Goal: Information Seeking & Learning: Learn about a topic

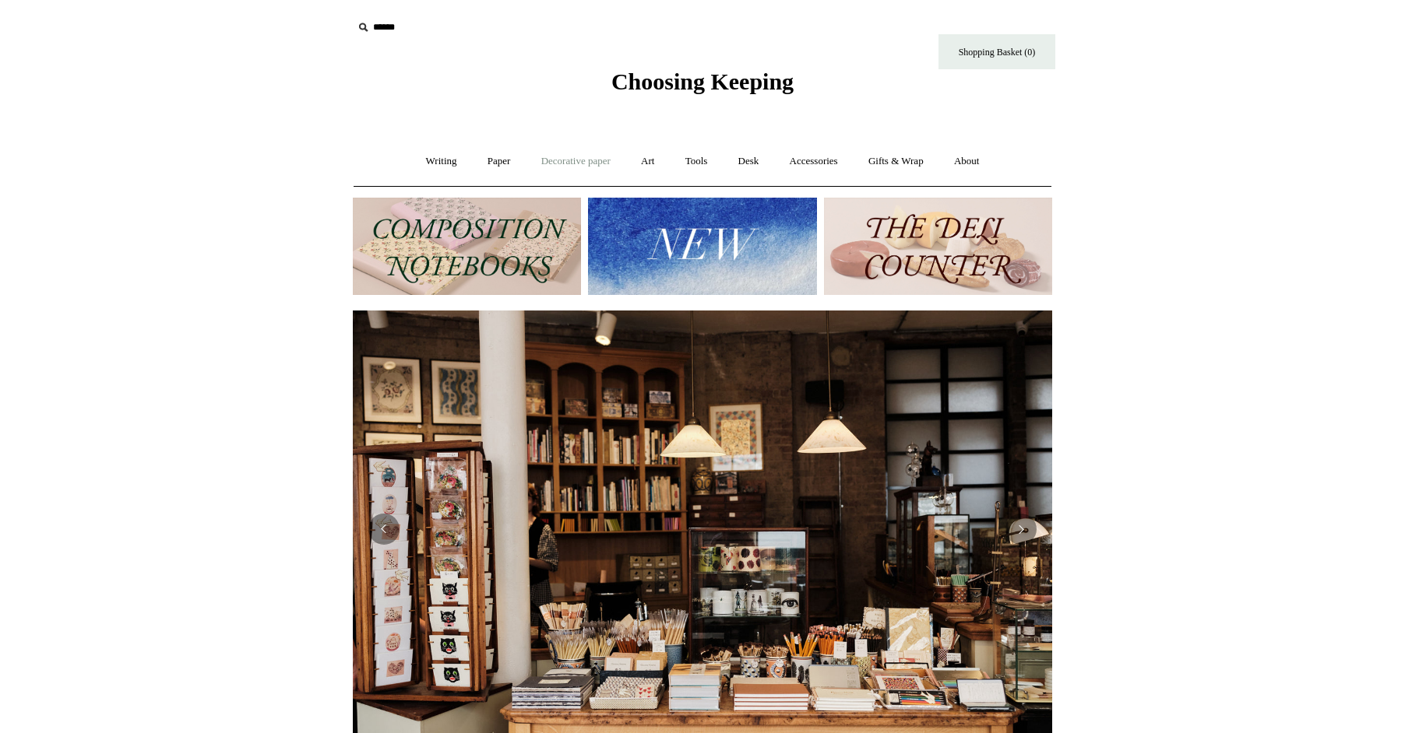
click at [592, 153] on link "Decorative paper +" at bounding box center [575, 161] width 97 height 41
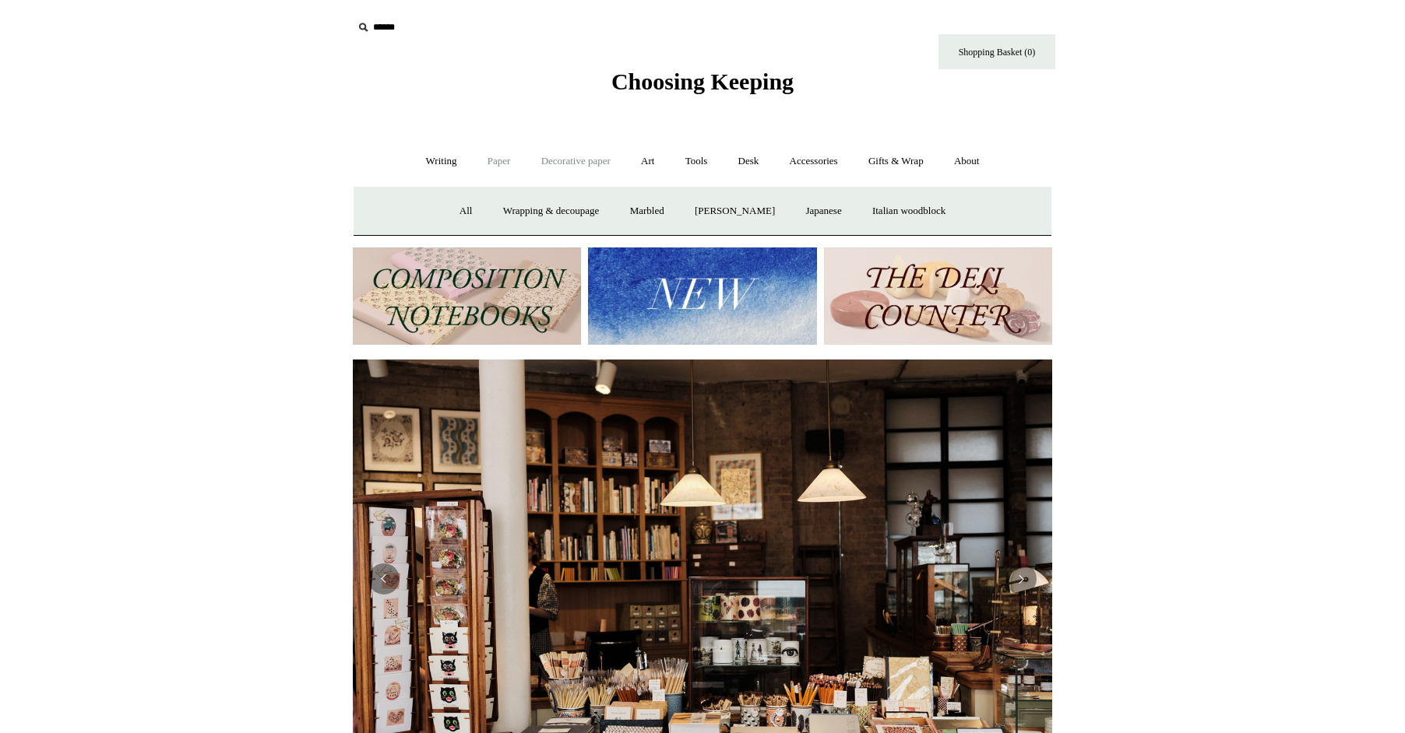
click at [484, 165] on link "Paper +" at bounding box center [498, 161] width 51 height 41
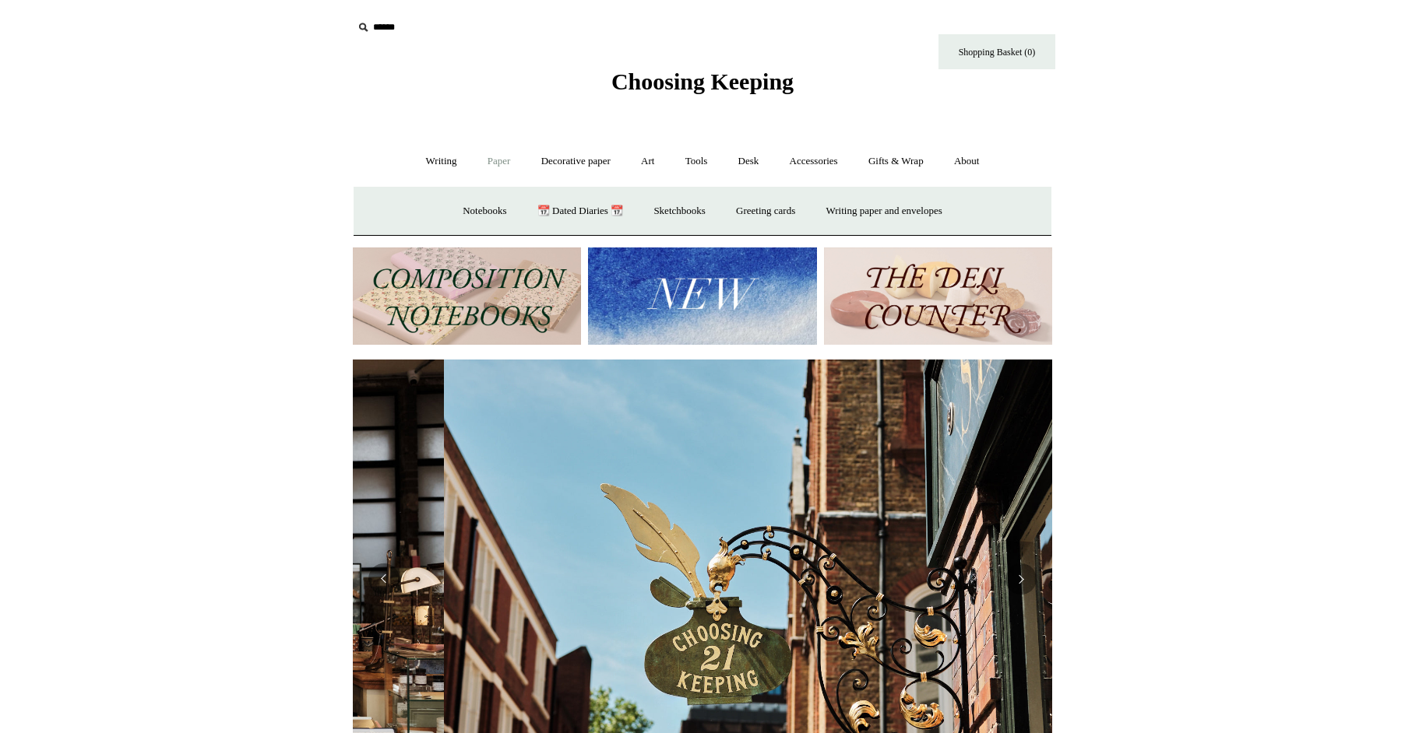
scroll to position [0, 699]
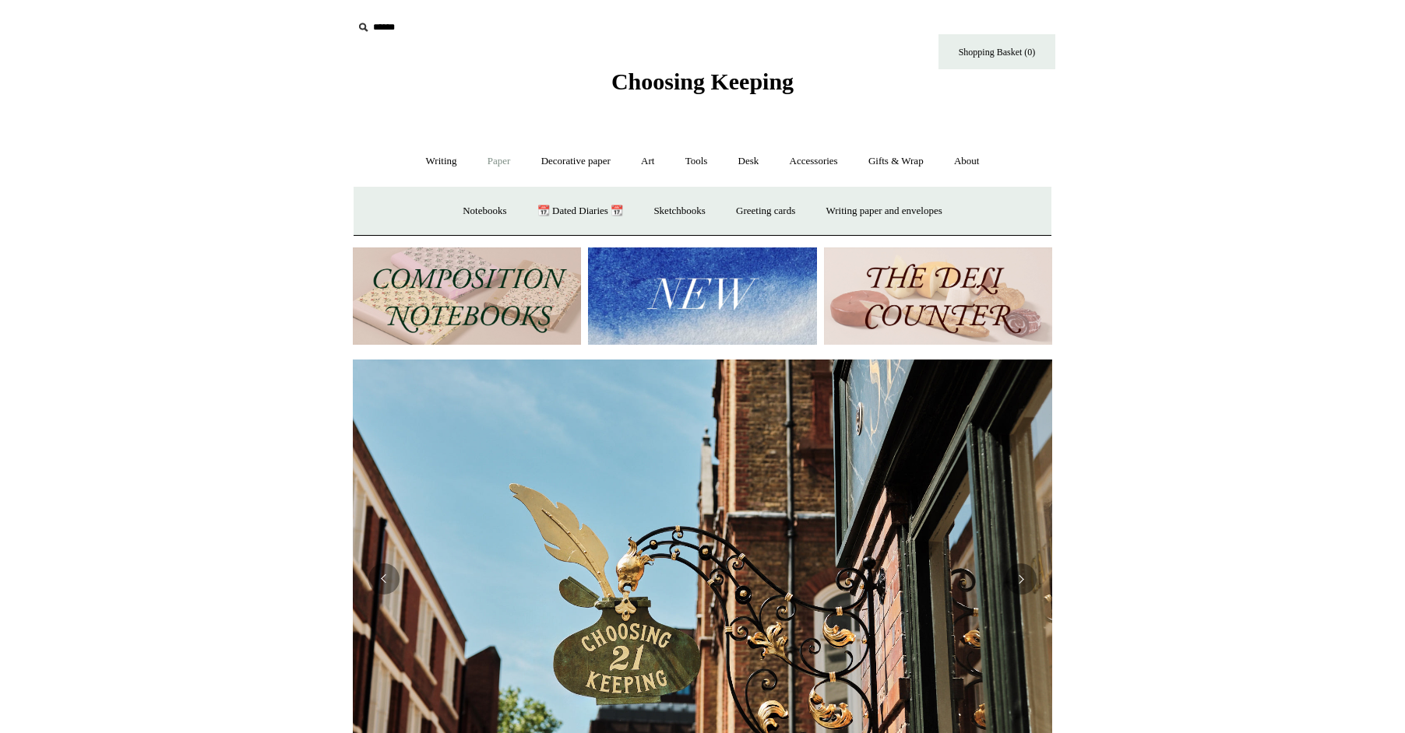
click at [490, 166] on link "Paper -" at bounding box center [498, 161] width 51 height 41
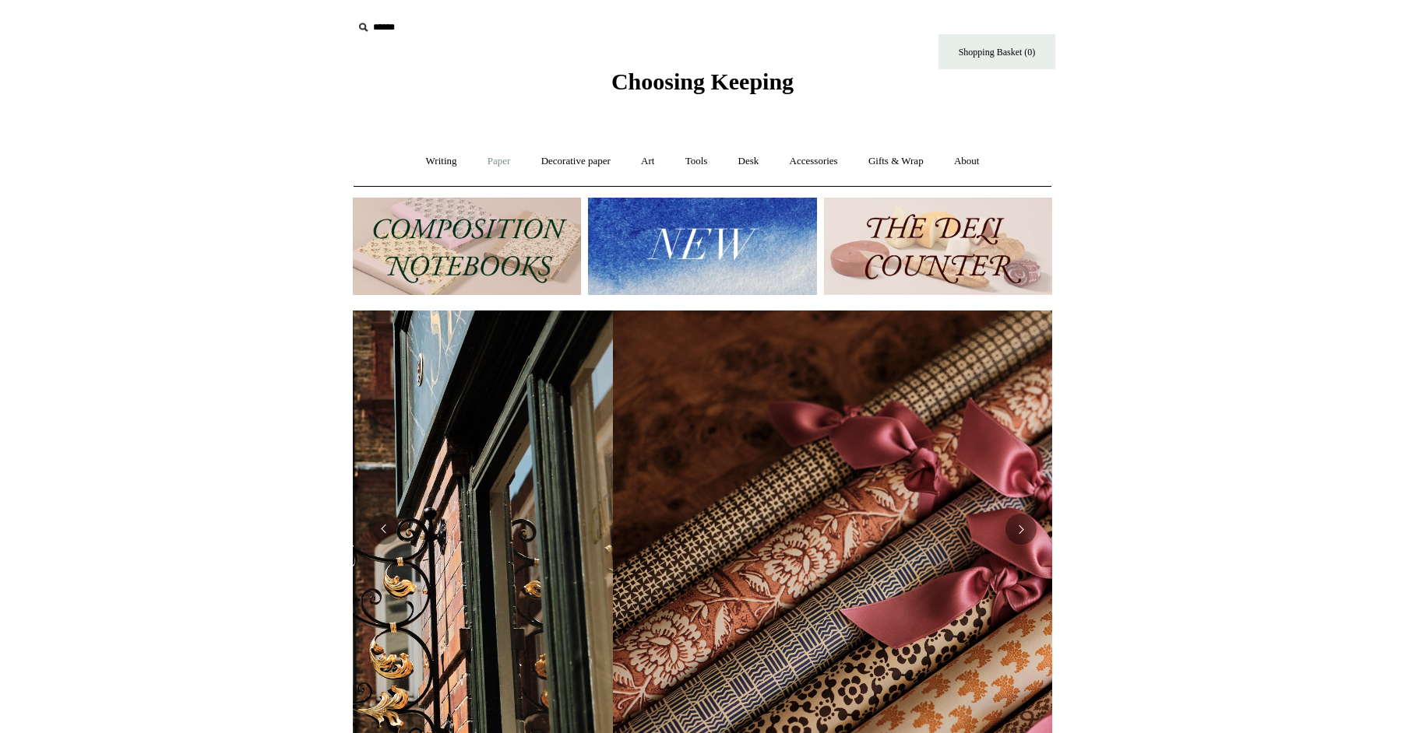
click at [485, 164] on link "Paper +" at bounding box center [498, 161] width 51 height 41
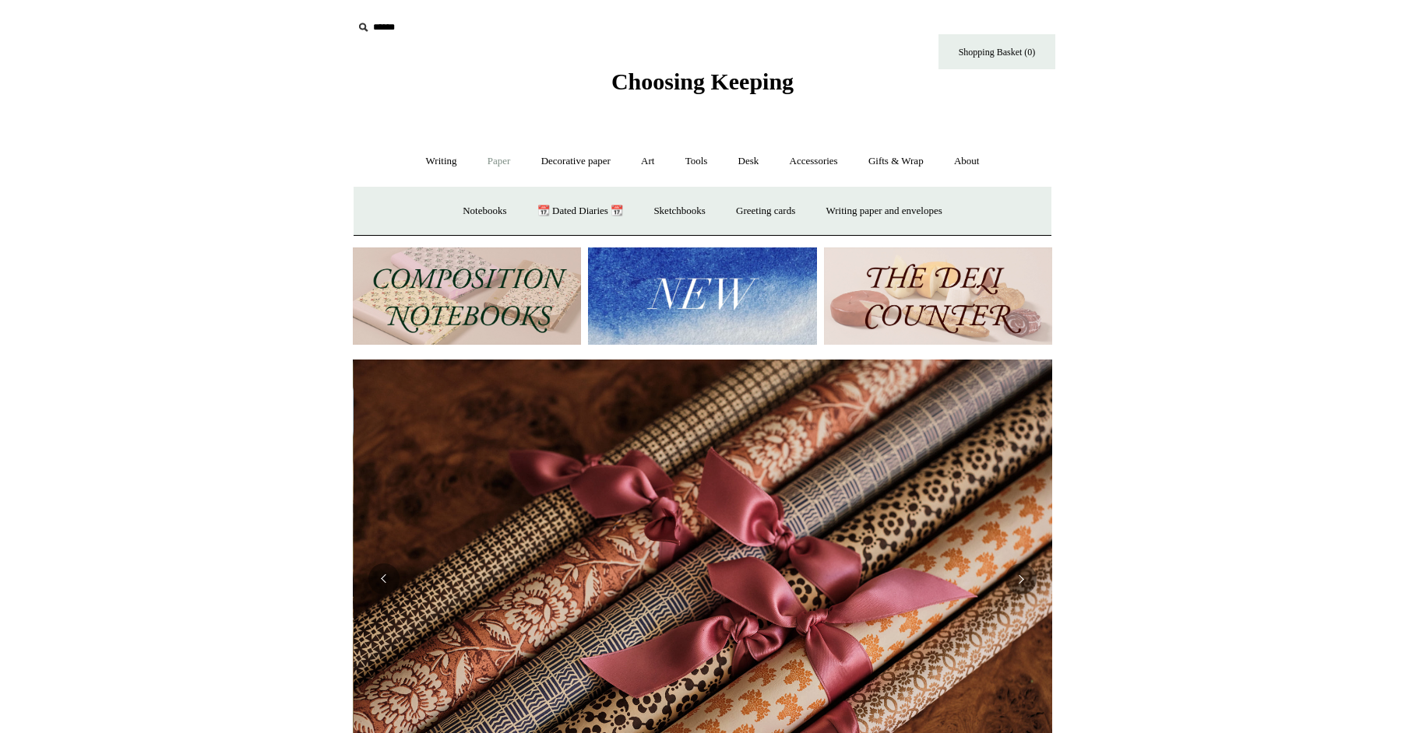
scroll to position [0, 1398]
click at [871, 204] on link "Writing paper and envelopes +" at bounding box center [884, 211] width 144 height 41
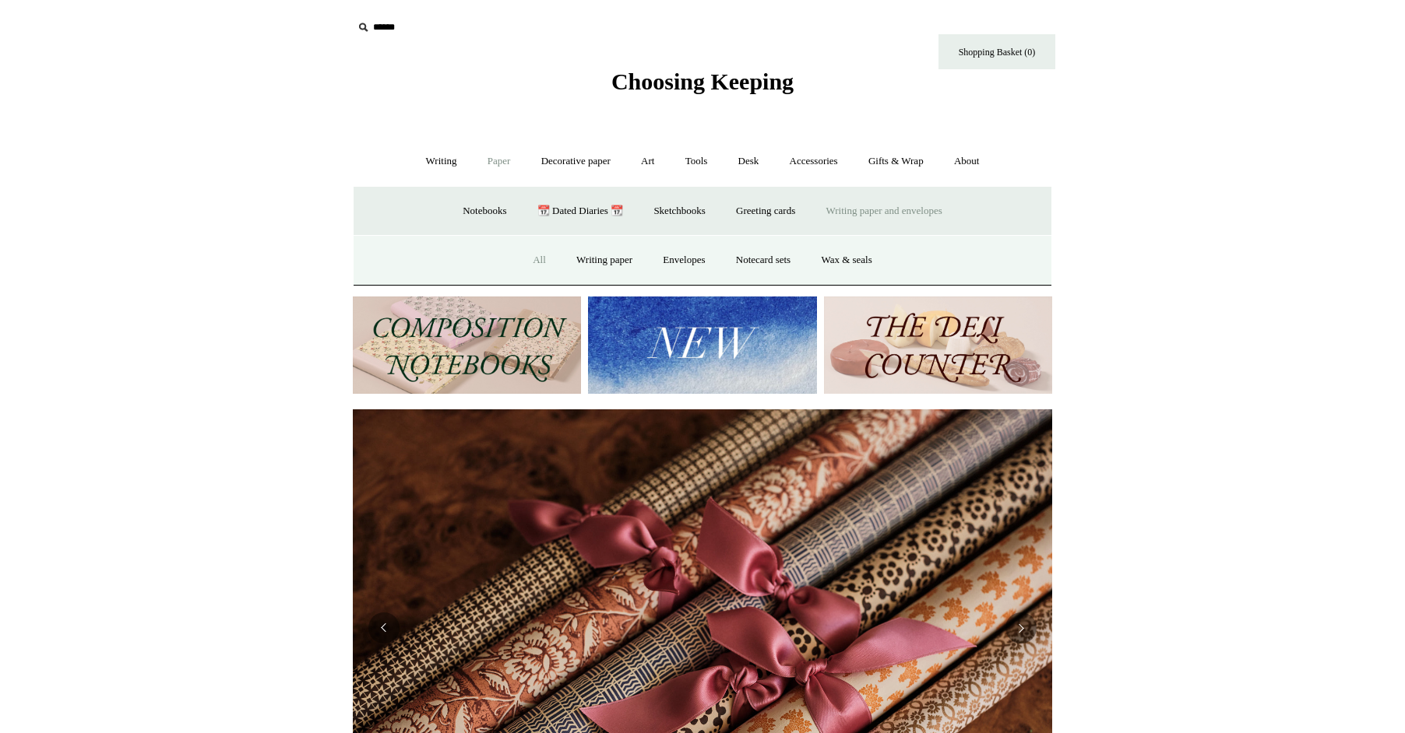
click at [530, 265] on link "All" at bounding box center [539, 260] width 41 height 41
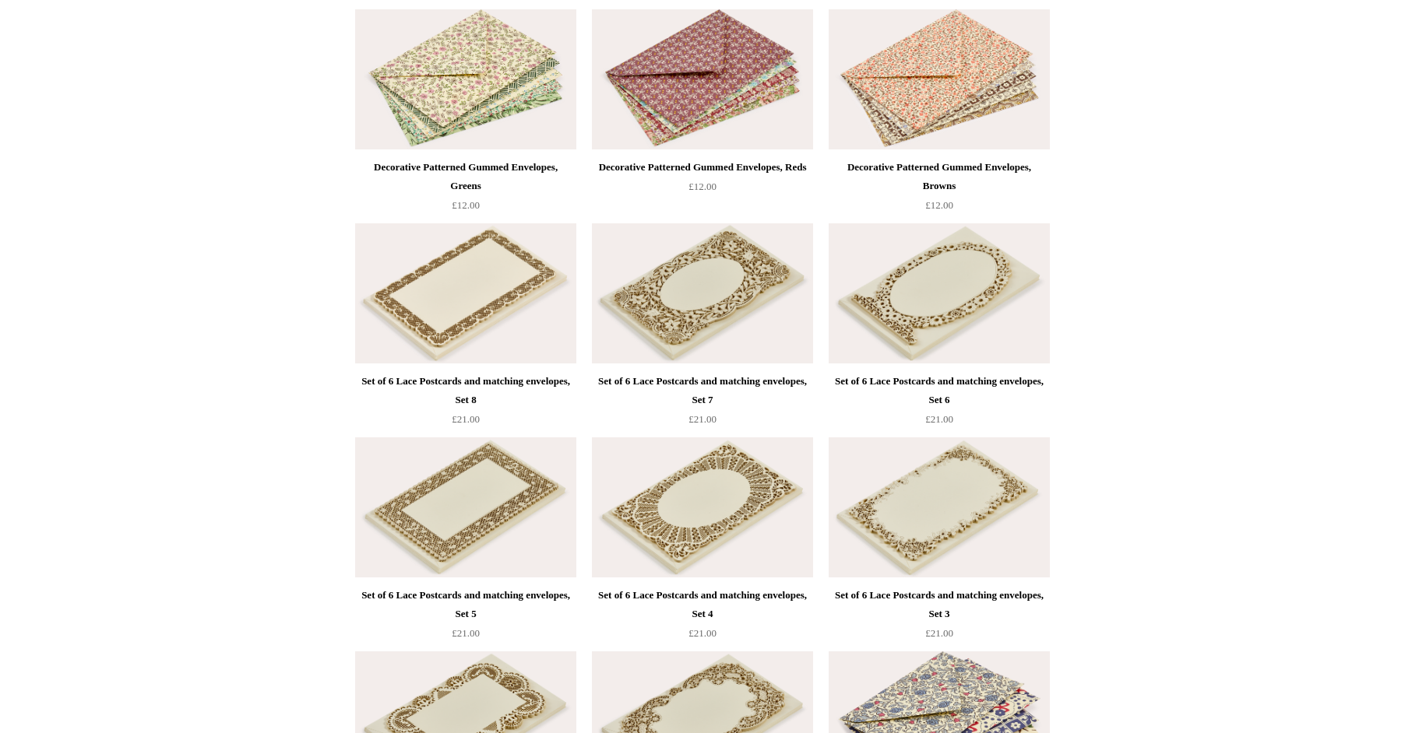
scroll to position [2337, 0]
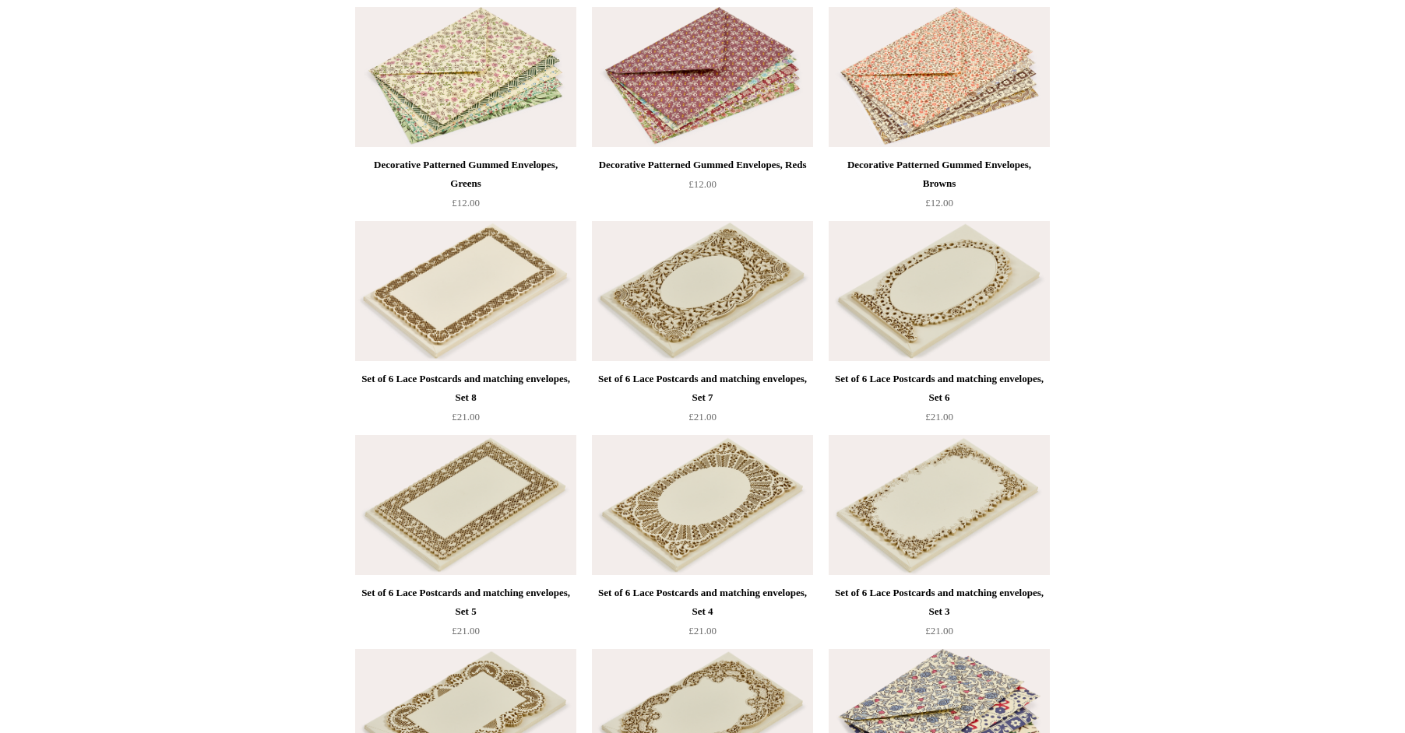
click at [723, 345] on img at bounding box center [702, 291] width 221 height 140
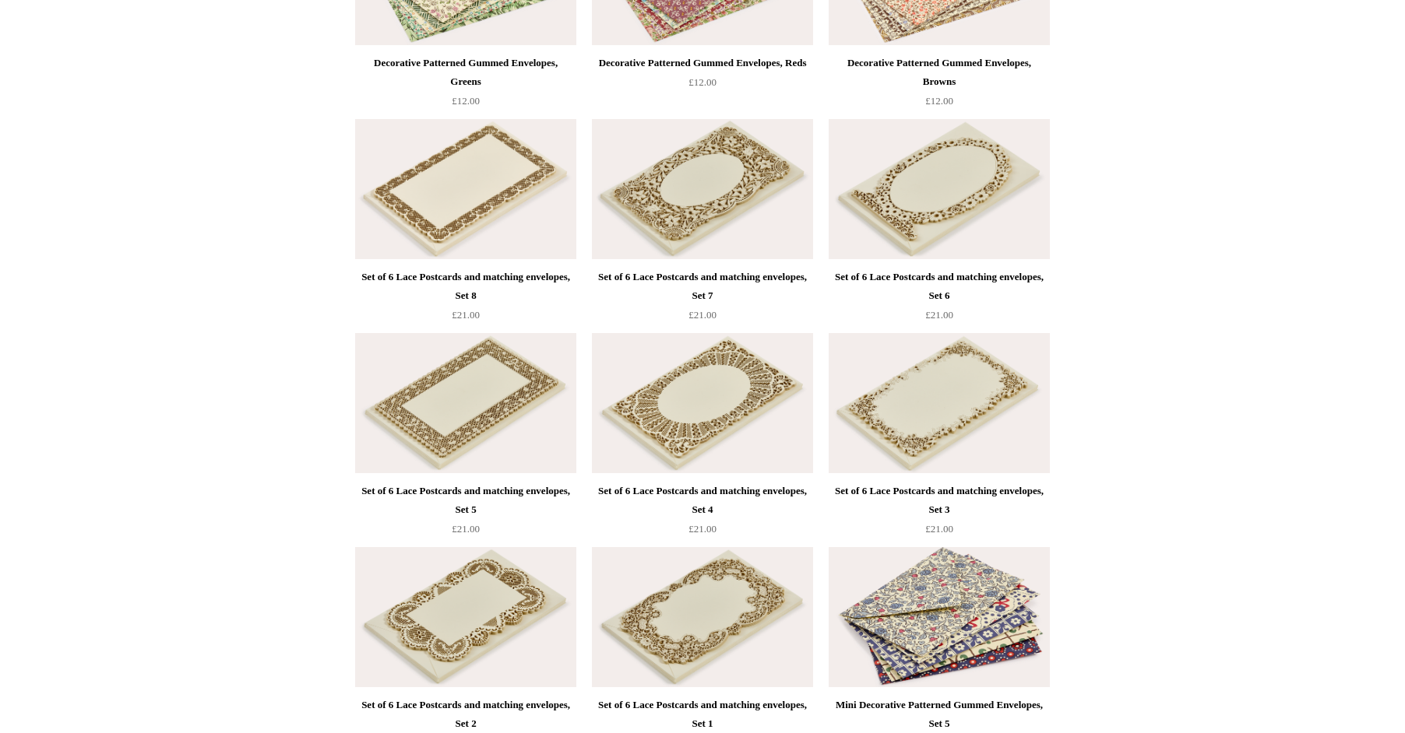
scroll to position [2436, 0]
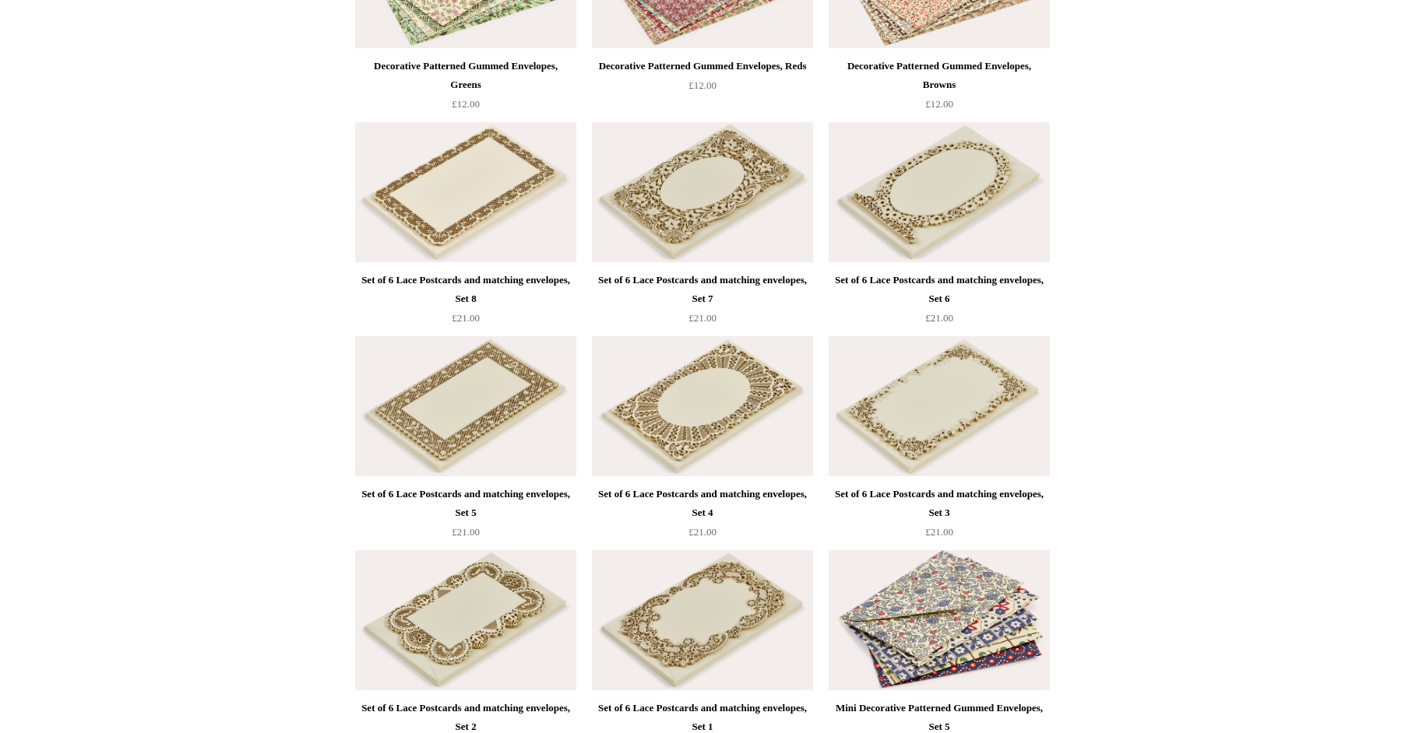
click at [724, 651] on img at bounding box center [702, 620] width 221 height 140
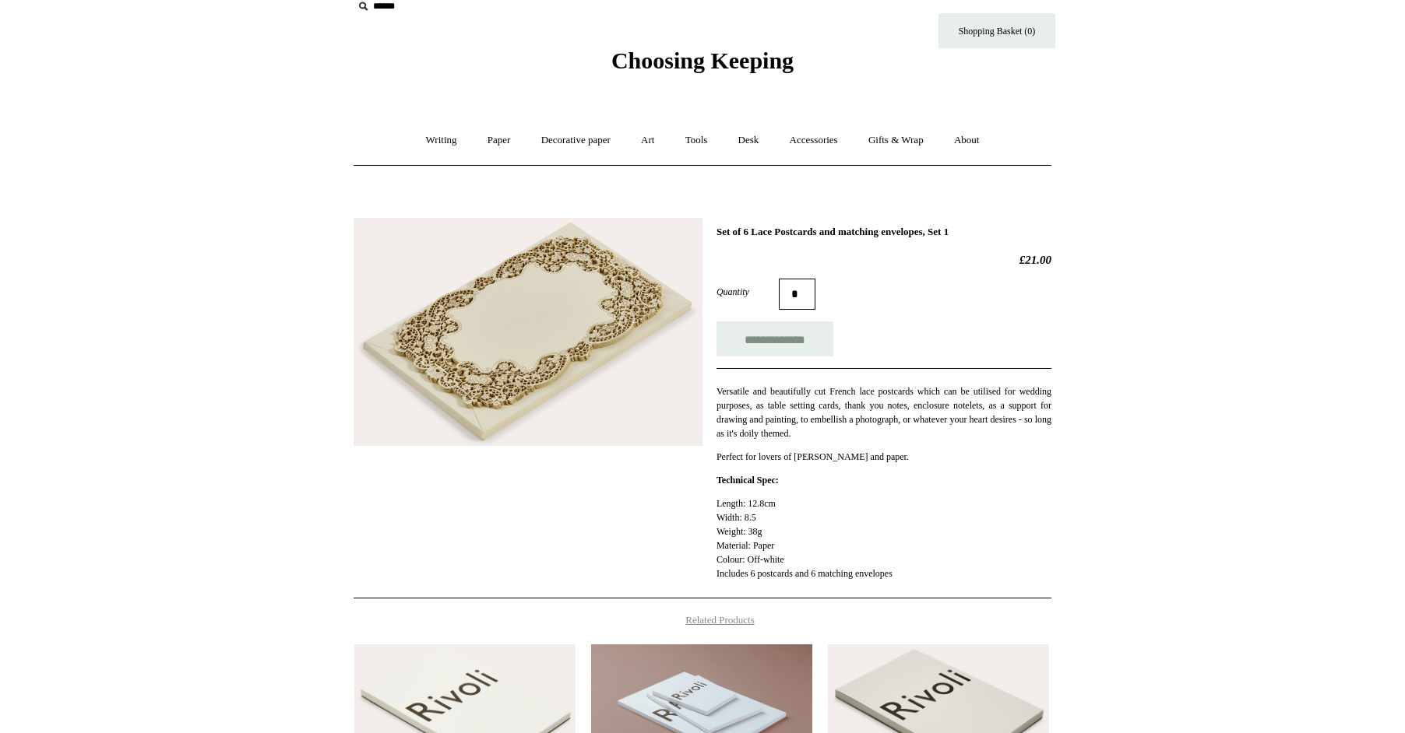
scroll to position [21, 0]
click at [491, 142] on link "Paper +" at bounding box center [498, 140] width 51 height 41
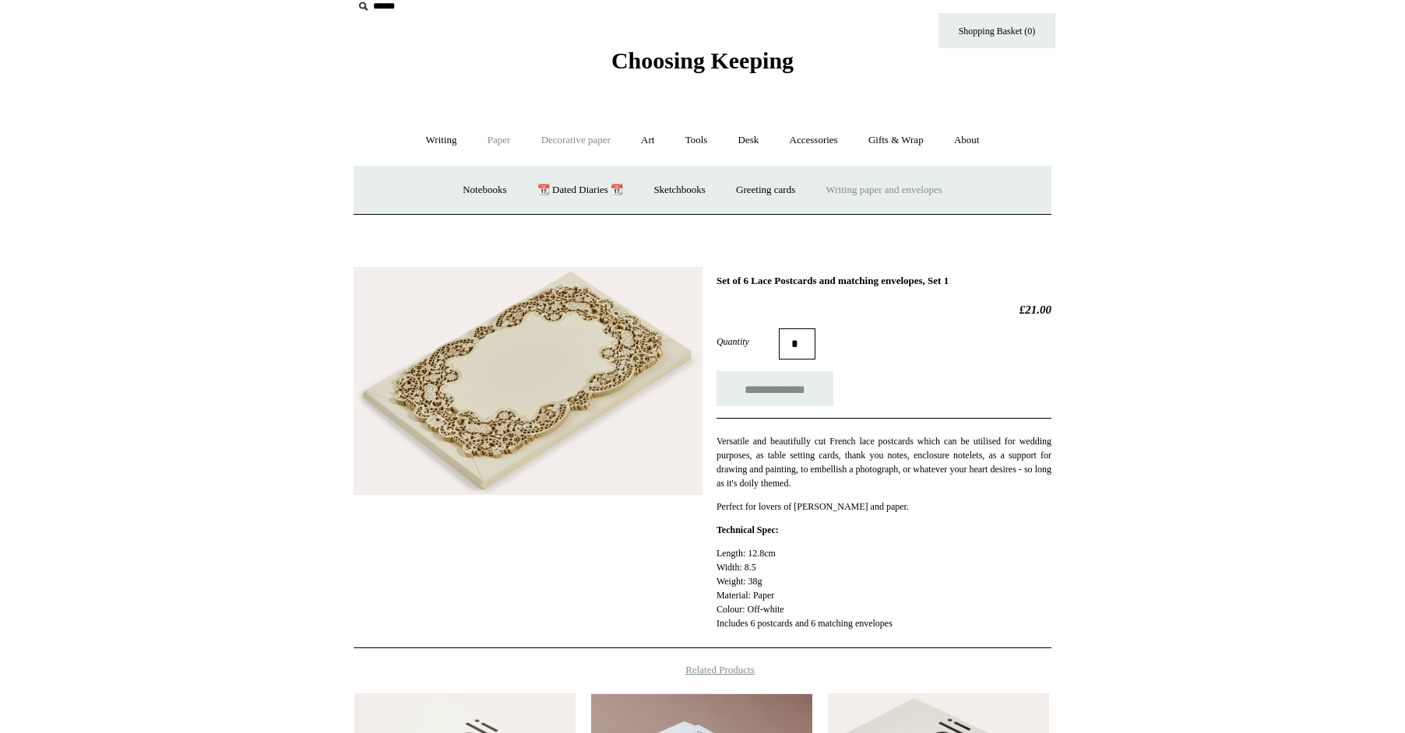
click at [600, 137] on link "Decorative paper +" at bounding box center [575, 140] width 97 height 41
click at [832, 192] on link "Japanese" at bounding box center [823, 190] width 64 height 41
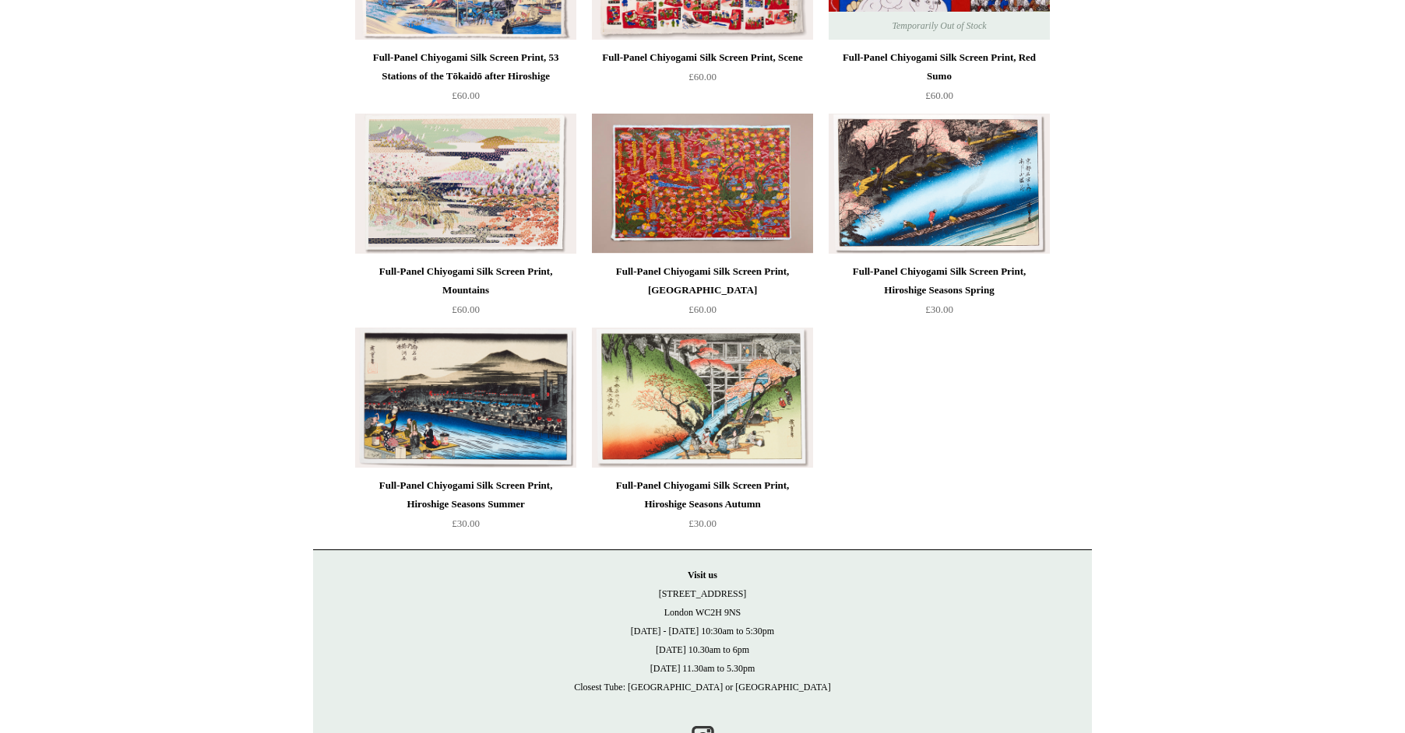
scroll to position [1177, 0]
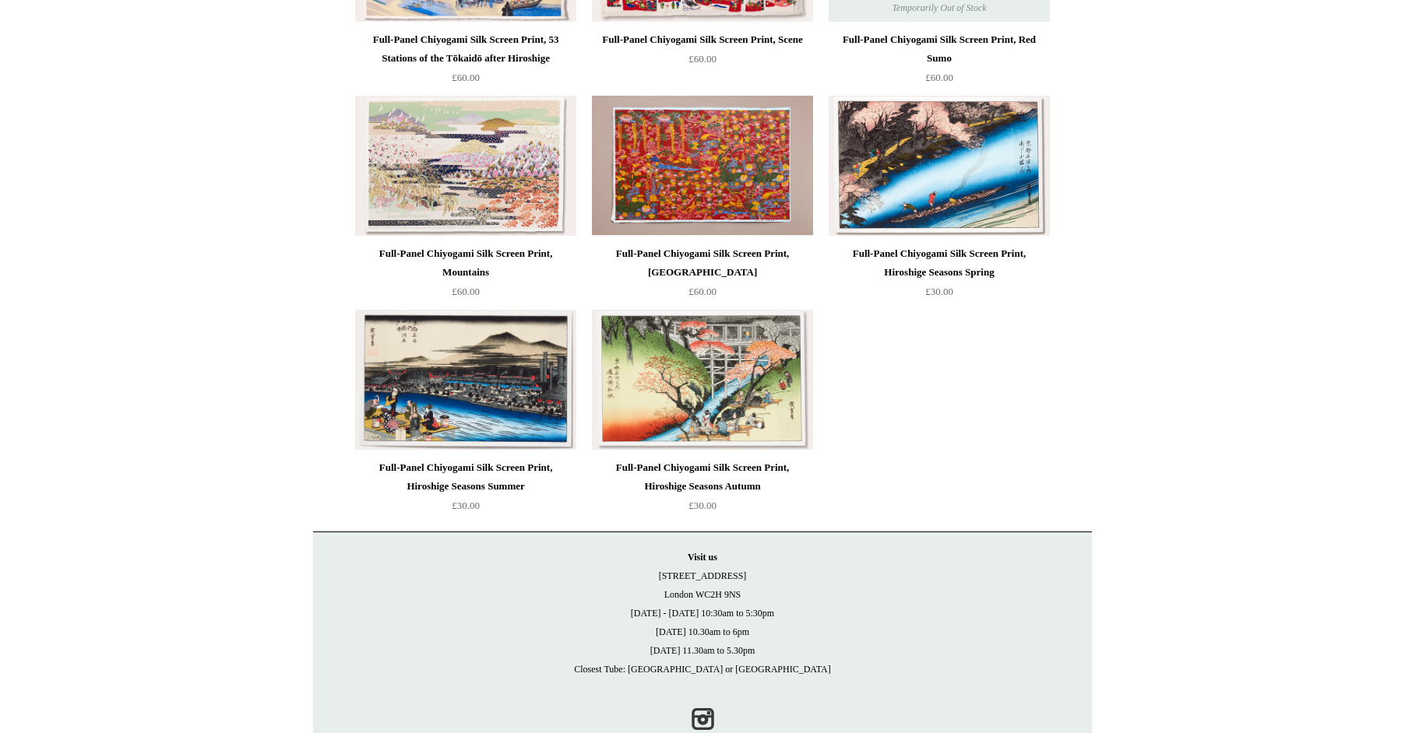
click at [475, 203] on img at bounding box center [465, 166] width 221 height 140
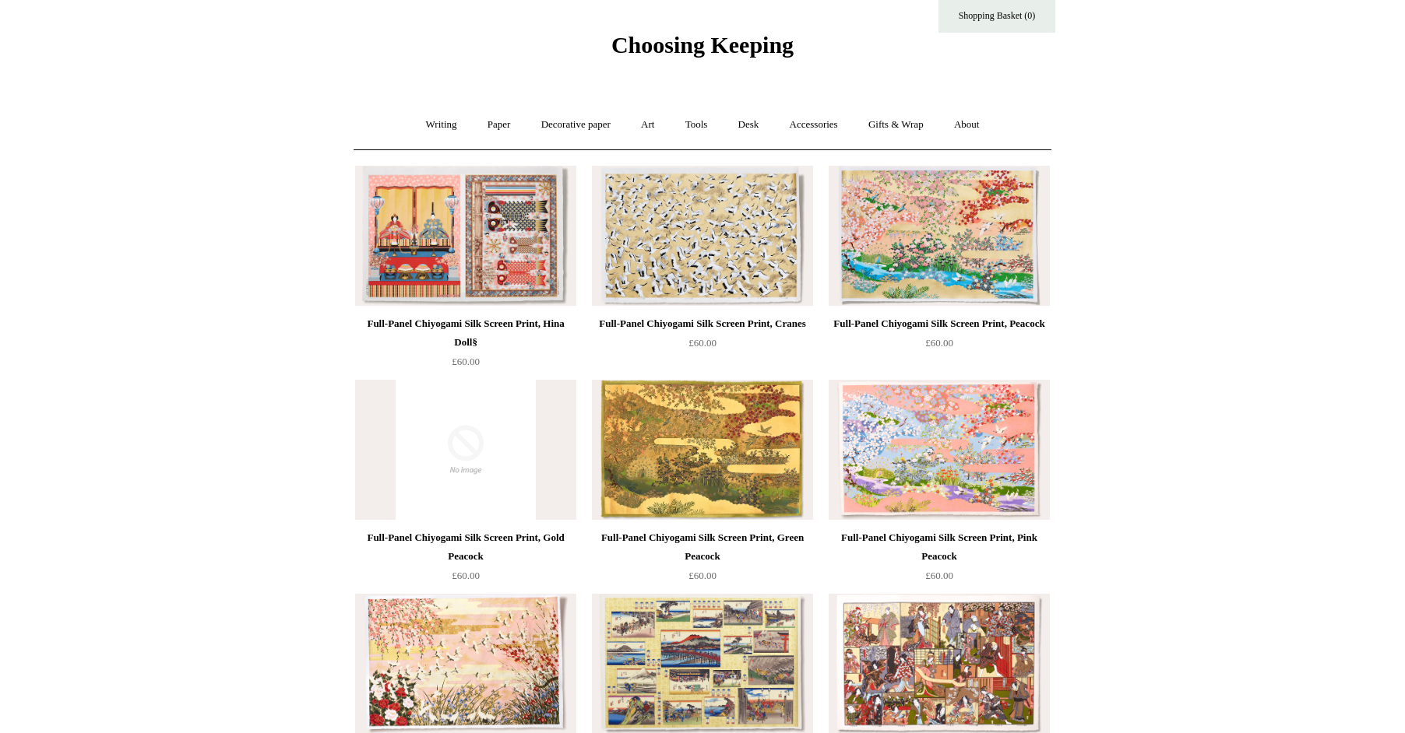
scroll to position [32, 0]
